Goal: Check status

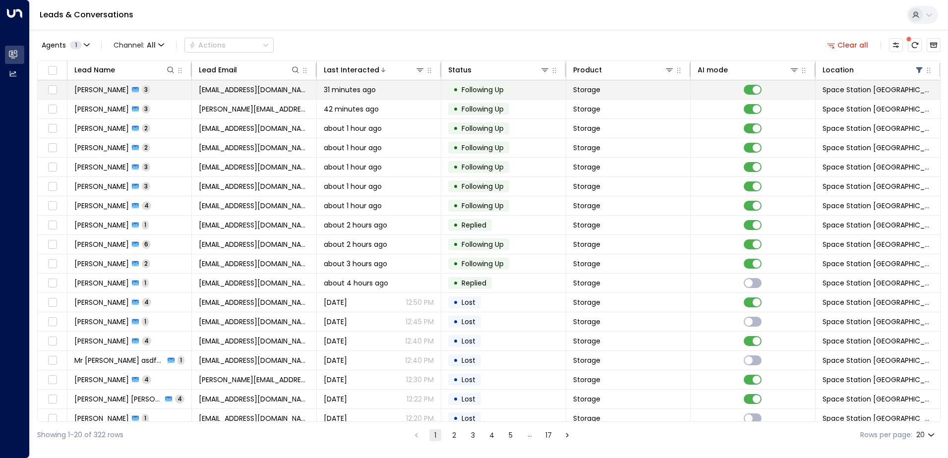
click at [277, 86] on span "[EMAIL_ADDRESS][DOMAIN_NAME]" at bounding box center [254, 90] width 110 height 10
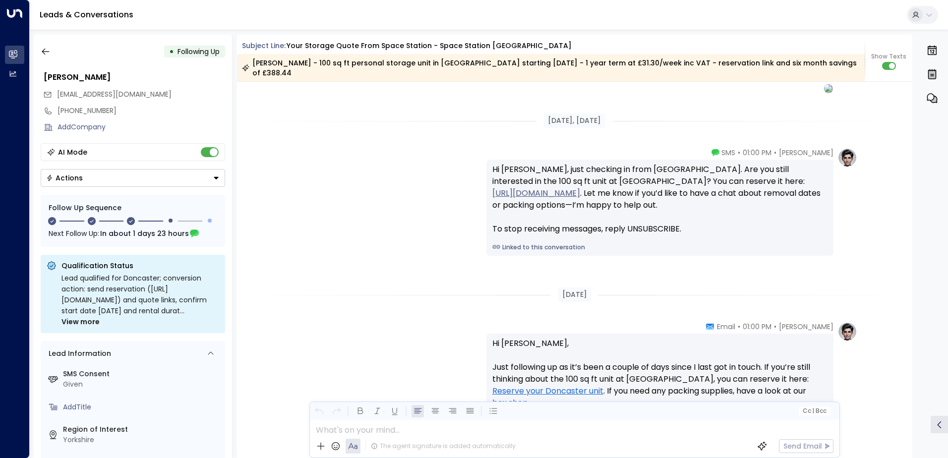
scroll to position [880, 0]
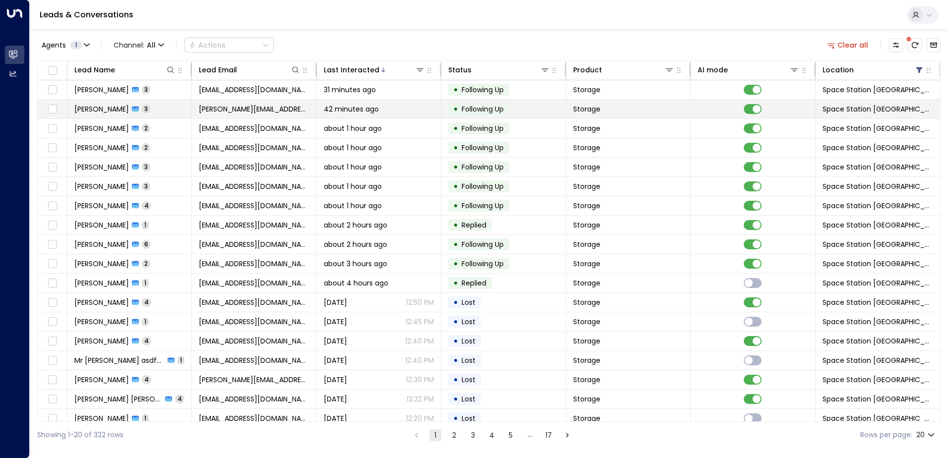
click at [169, 109] on td "[PERSON_NAME] 3" at bounding box center [129, 109] width 124 height 19
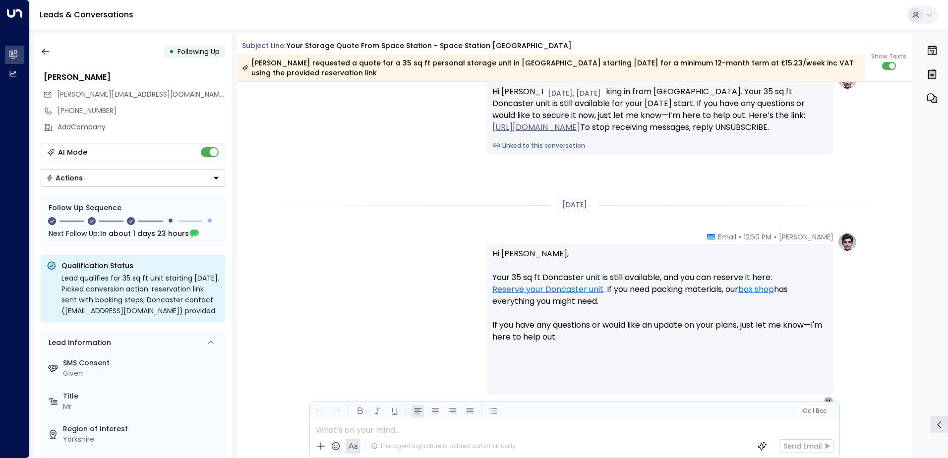
scroll to position [1091, 0]
